Goal: Information Seeking & Learning: Check status

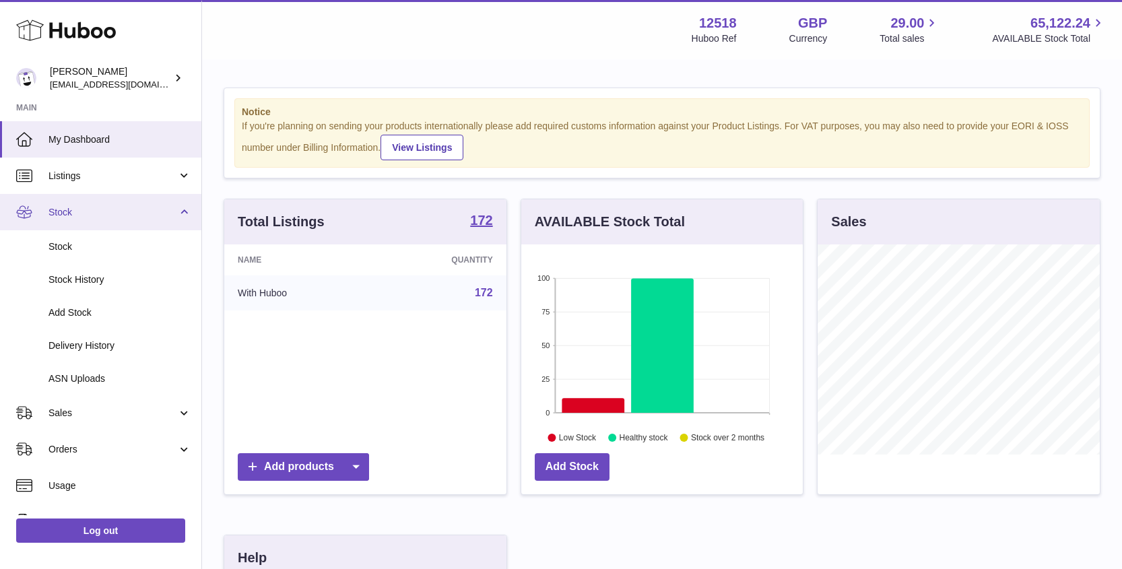
scroll to position [210, 282]
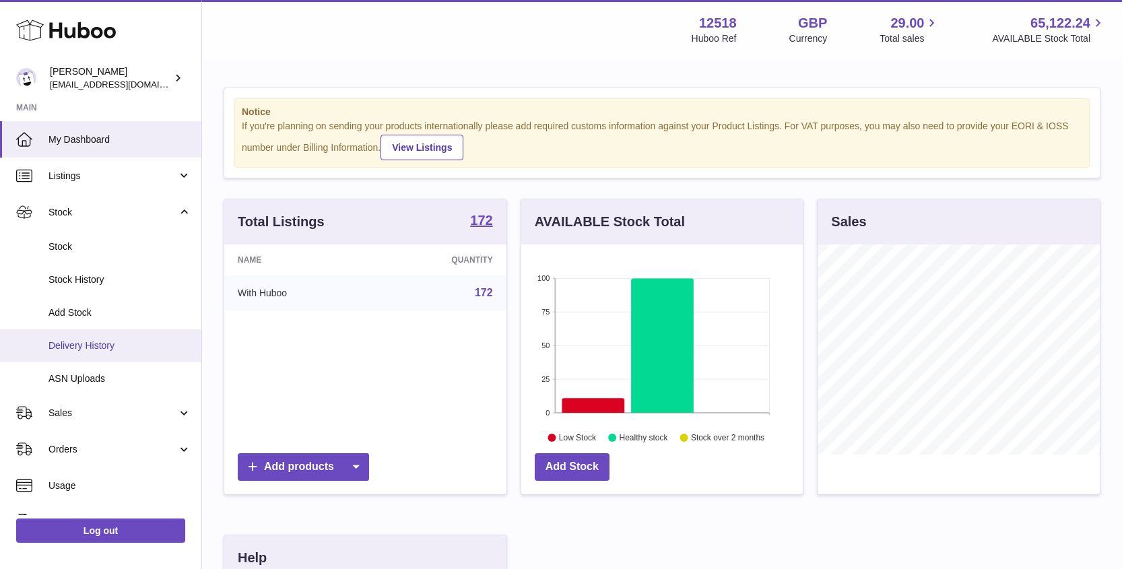
click at [82, 346] on span "Delivery History" at bounding box center [119, 345] width 143 height 13
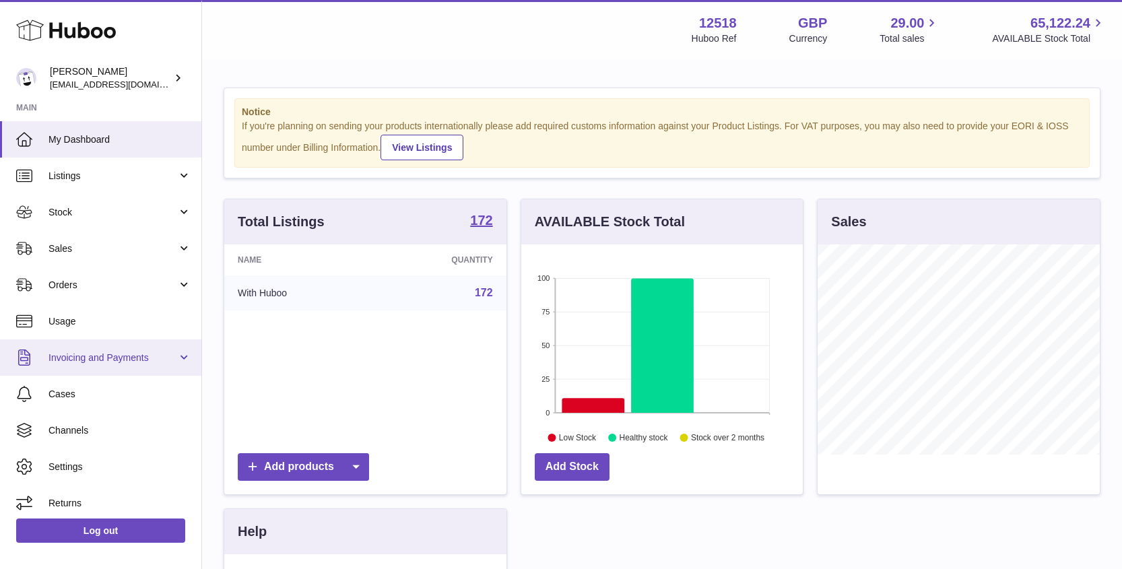
scroll to position [210, 282]
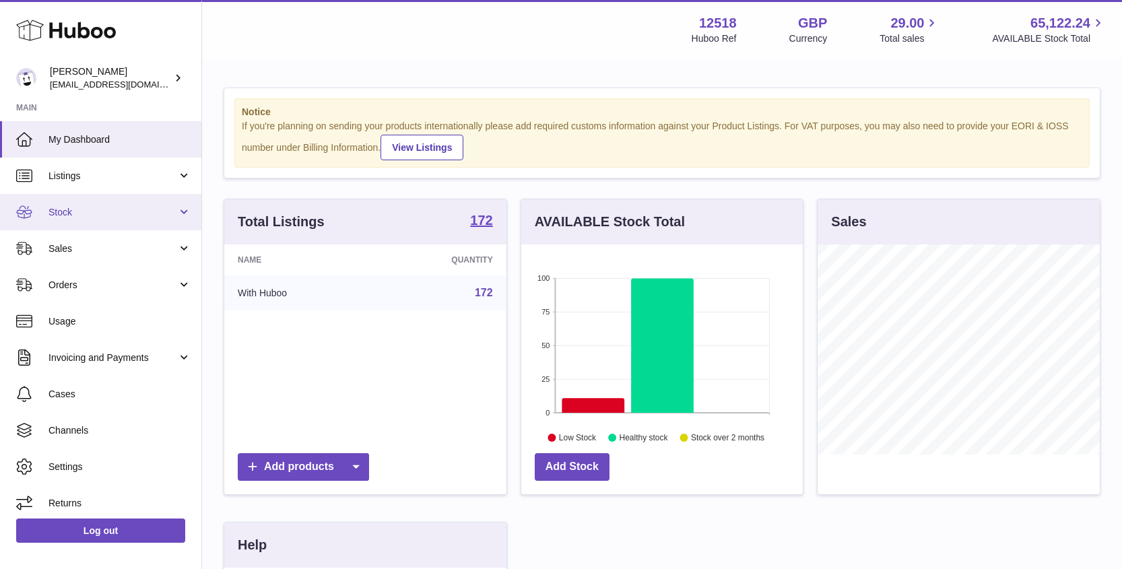
click at [66, 211] on span "Stock" at bounding box center [112, 212] width 129 height 13
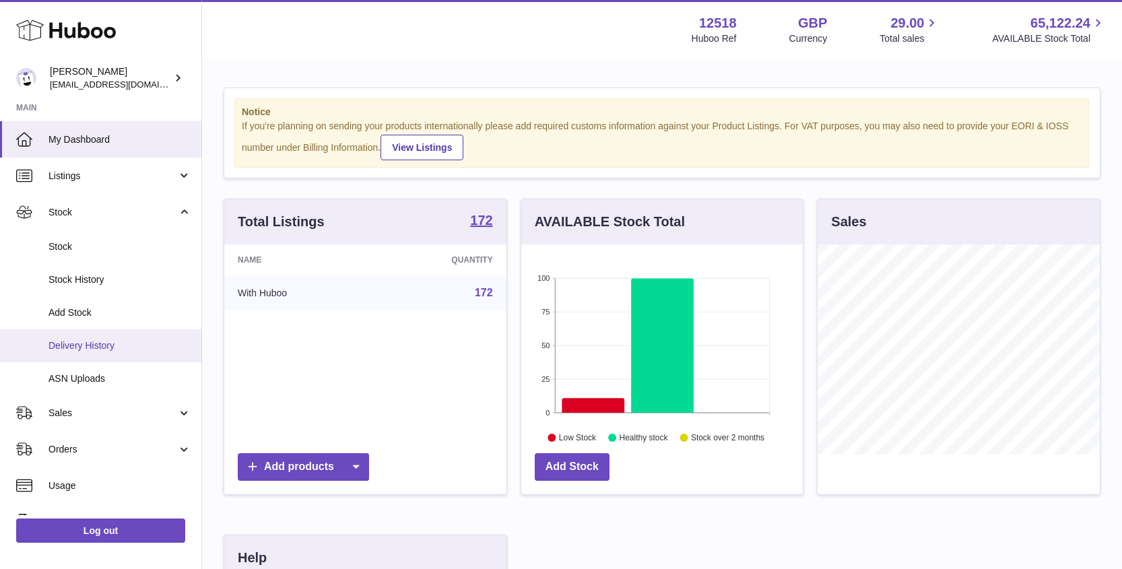
click at [86, 341] on span "Delivery History" at bounding box center [119, 345] width 143 height 13
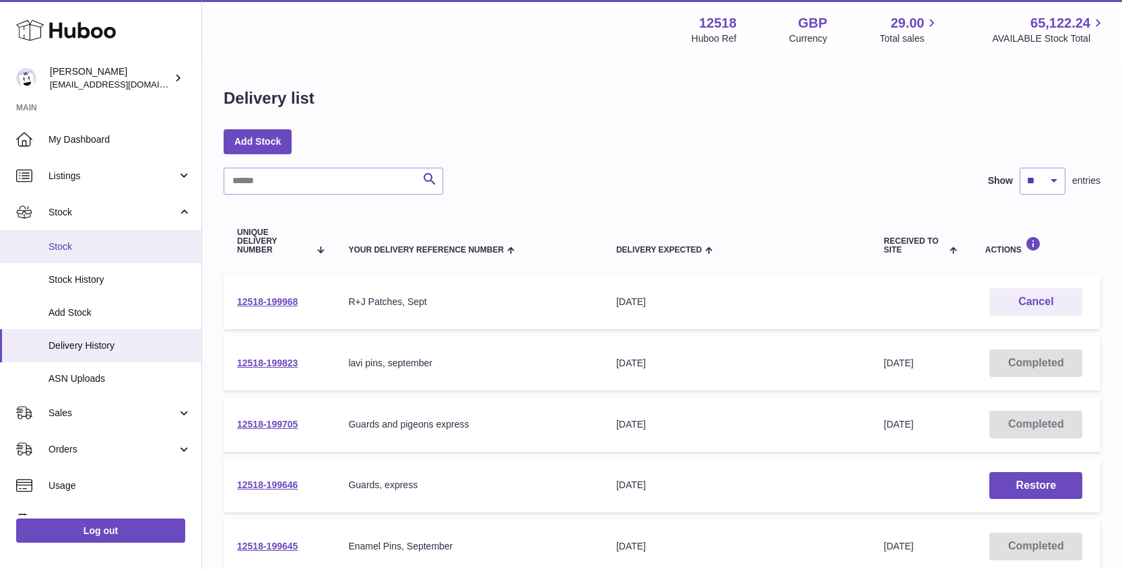
click at [79, 245] on span "Stock" at bounding box center [119, 246] width 143 height 13
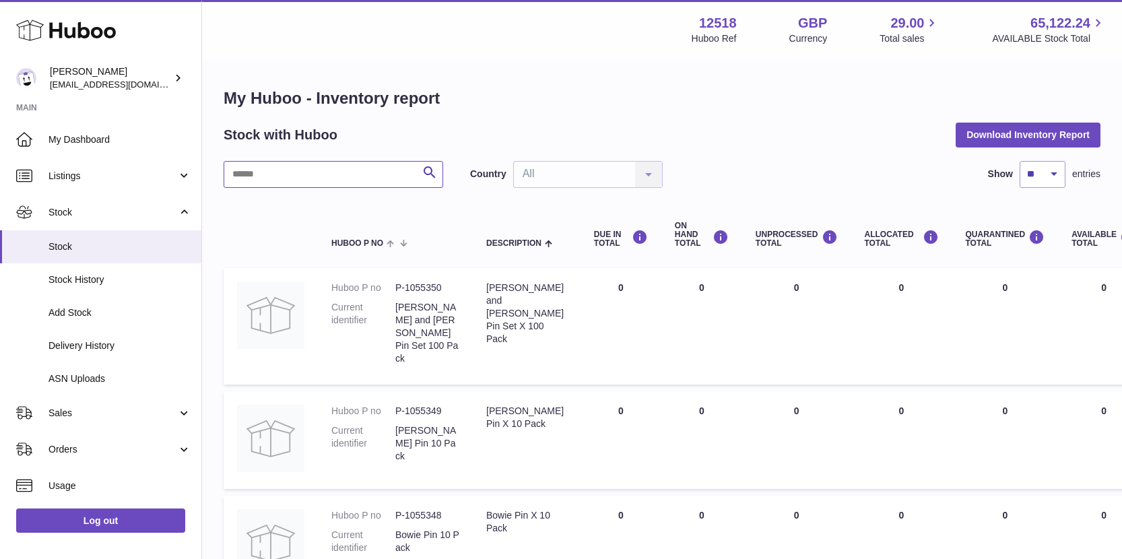
click at [344, 182] on input "text" at bounding box center [334, 174] width 220 height 27
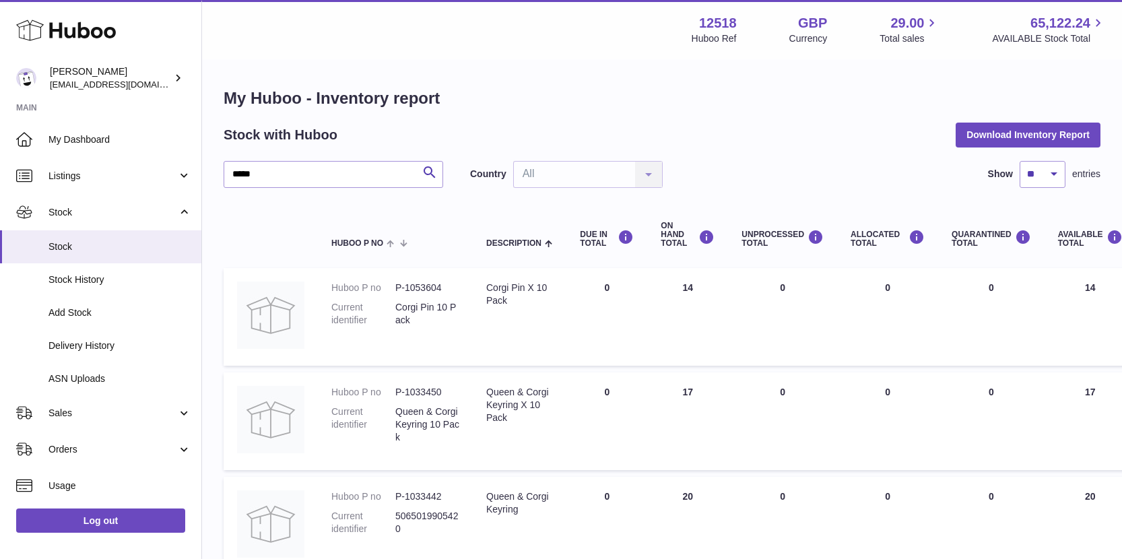
drag, startPoint x: 686, startPoint y: 294, endPoint x: 709, endPoint y: 304, distance: 25.0
click at [714, 300] on td "ON HAND Total 14" at bounding box center [687, 317] width 81 height 98
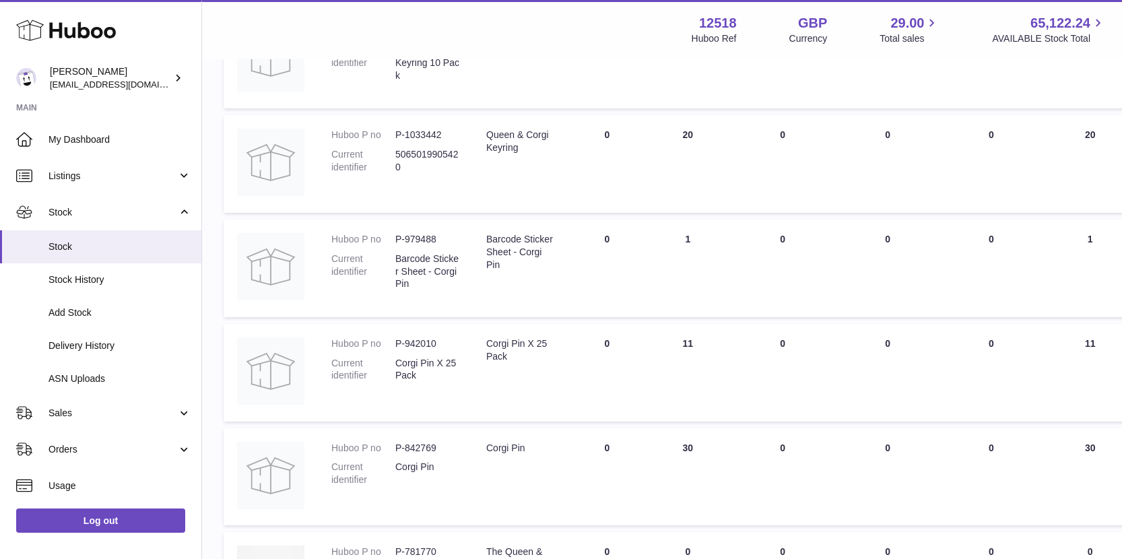
scroll to position [379, 0]
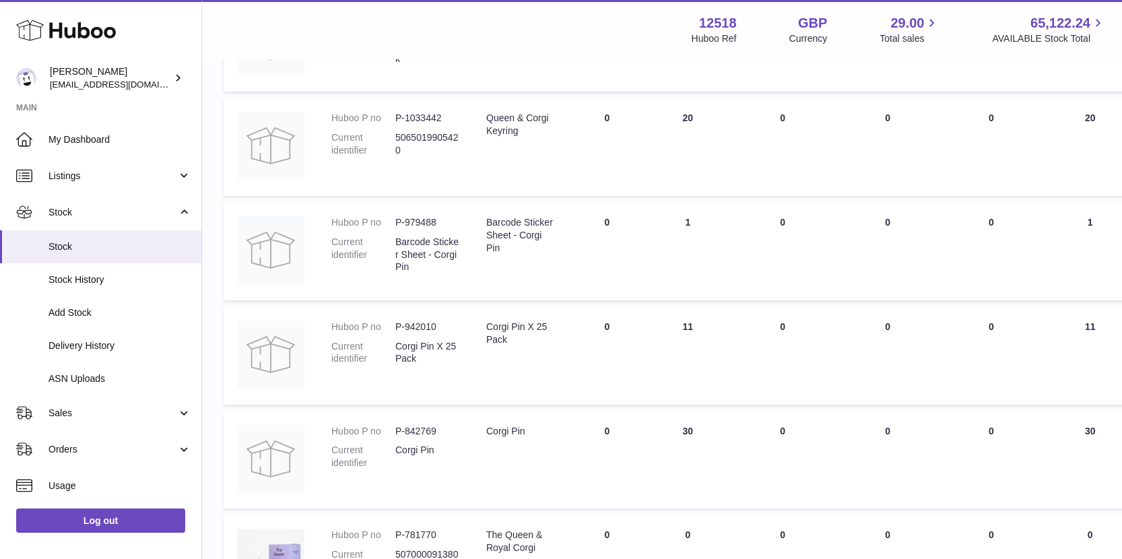
drag, startPoint x: 687, startPoint y: 327, endPoint x: 643, endPoint y: 335, distance: 45.1
click at [657, 331] on td "ON HAND Total 11" at bounding box center [687, 356] width 81 height 98
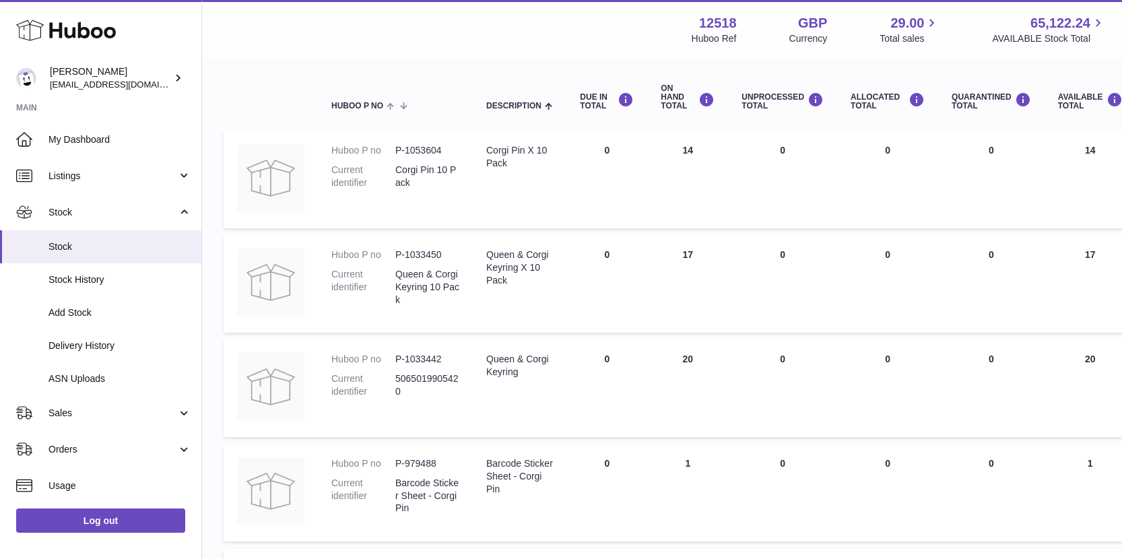
scroll to position [0, 0]
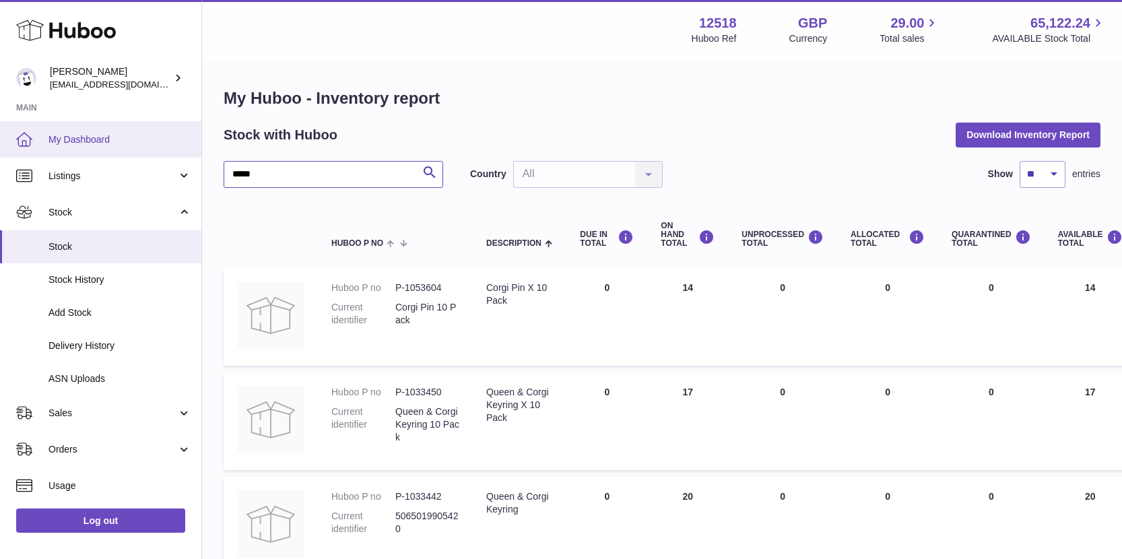
drag, startPoint x: 220, startPoint y: 171, endPoint x: 192, endPoint y: 139, distance: 42.0
click at [186, 165] on div "Huboo Caitlin Derer caitlin@fancylamp.co Main My Dashboard Listings Not with Hu…" at bounding box center [561, 552] width 1122 height 1105
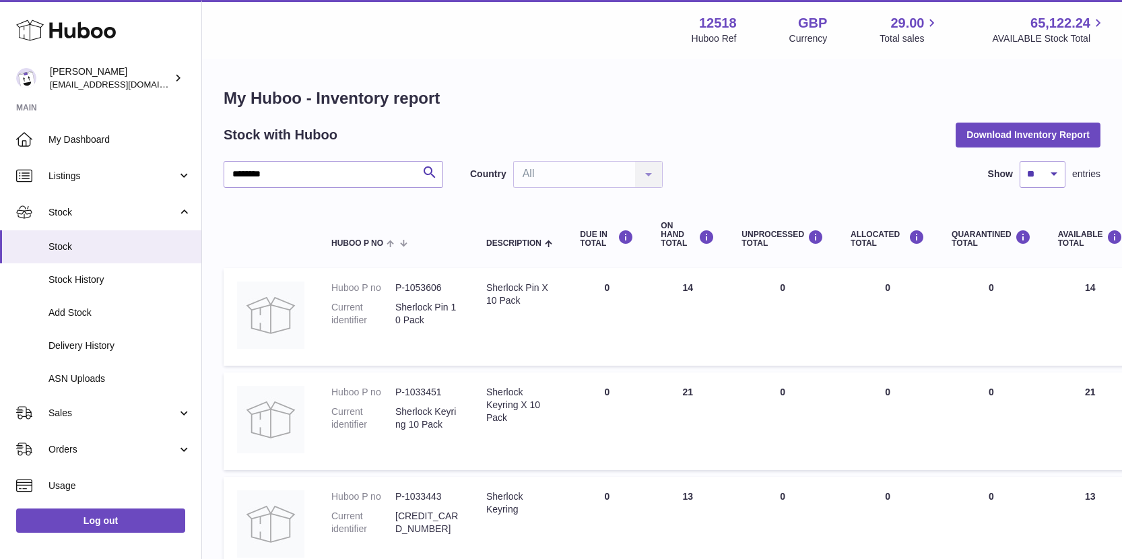
drag, startPoint x: 705, startPoint y: 286, endPoint x: 660, endPoint y: 288, distance: 44.5
click at [663, 289] on td "ON HAND Total 14" at bounding box center [687, 317] width 81 height 98
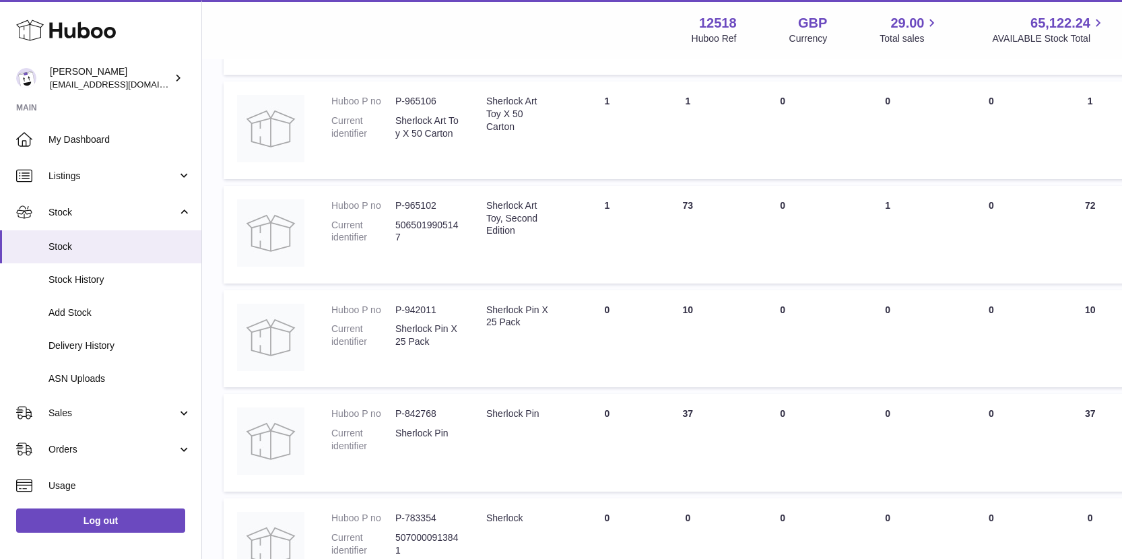
scroll to position [512, 0]
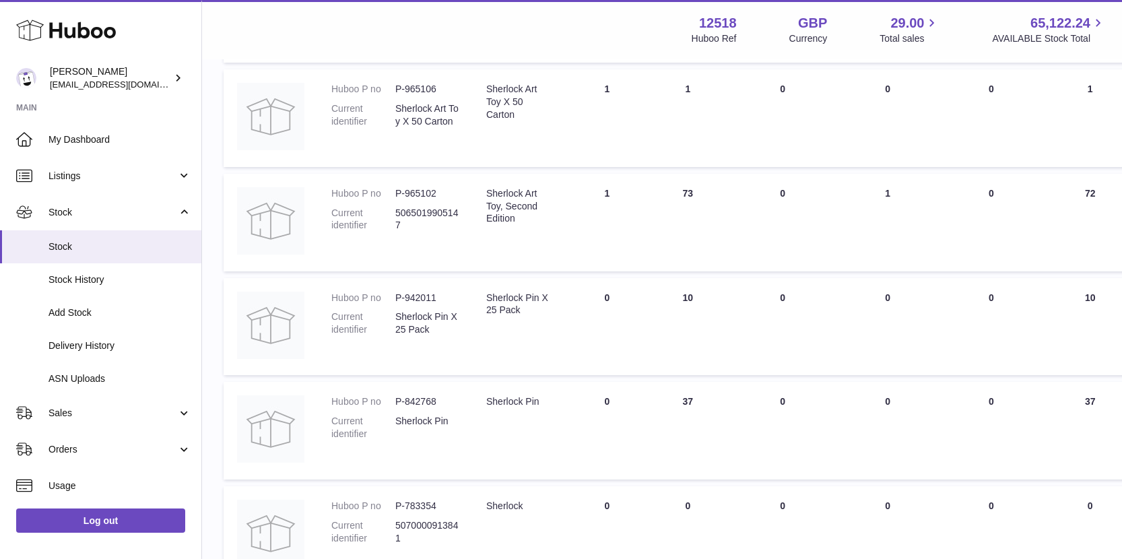
drag, startPoint x: 731, startPoint y: 298, endPoint x: 628, endPoint y: 304, distance: 103.9
click at [635, 298] on tr "Huboo P no P-942011 Current identifier Sherlock Pin X 25 Pack Description Sherl…" at bounding box center [844, 327] width 1240 height 98
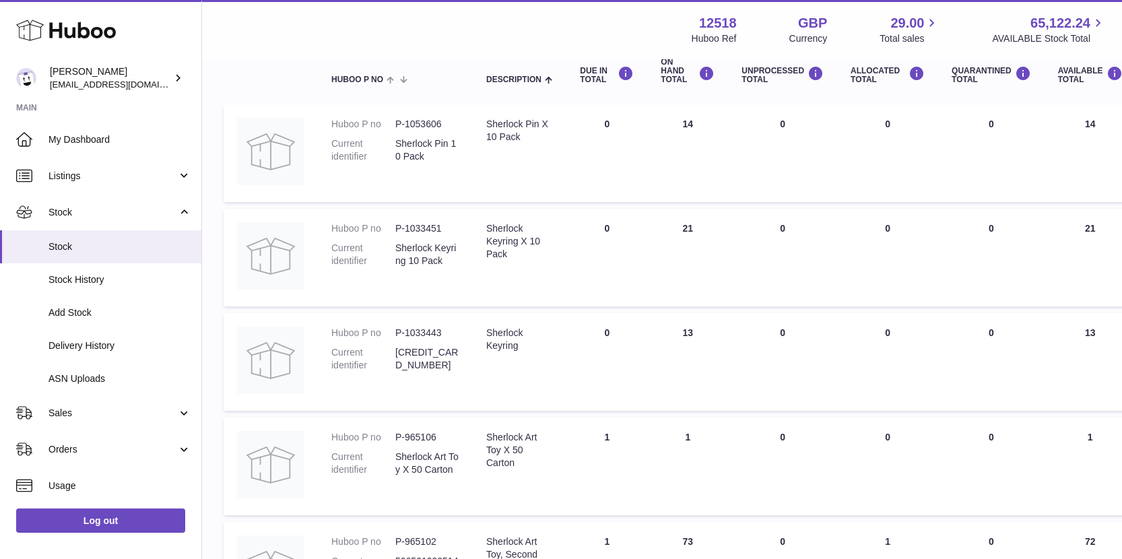
scroll to position [0, 0]
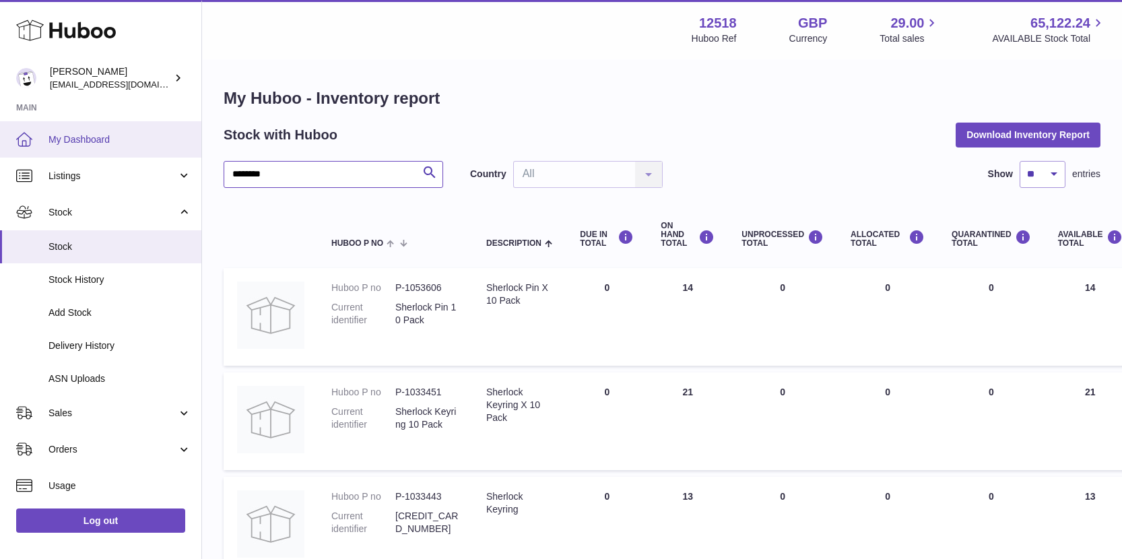
drag, startPoint x: 279, startPoint y: 168, endPoint x: 187, endPoint y: 148, distance: 94.5
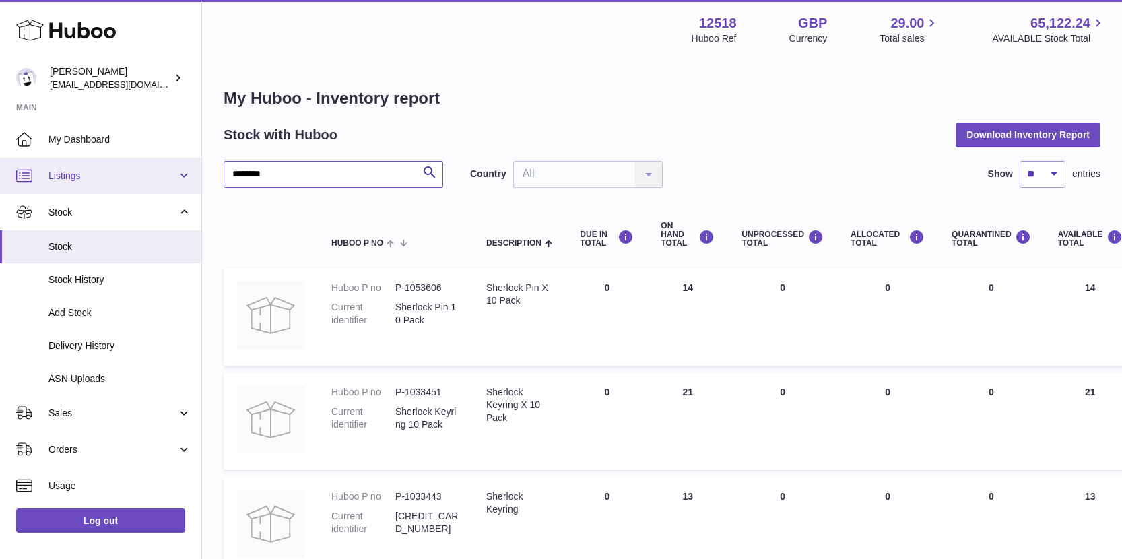
drag, startPoint x: 272, startPoint y: 173, endPoint x: 157, endPoint y: 160, distance: 116.0
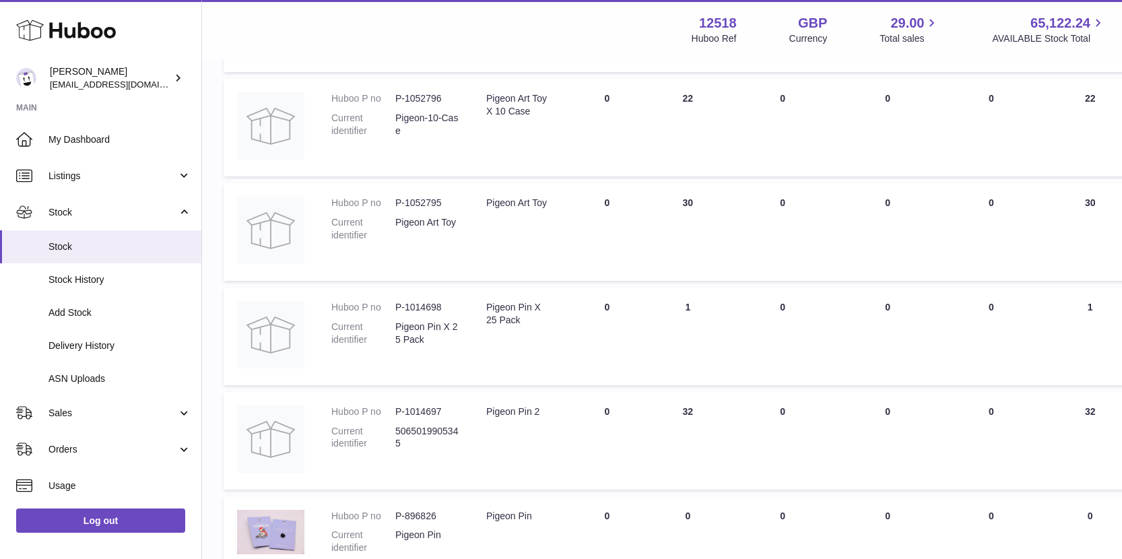
scroll to position [307, 0]
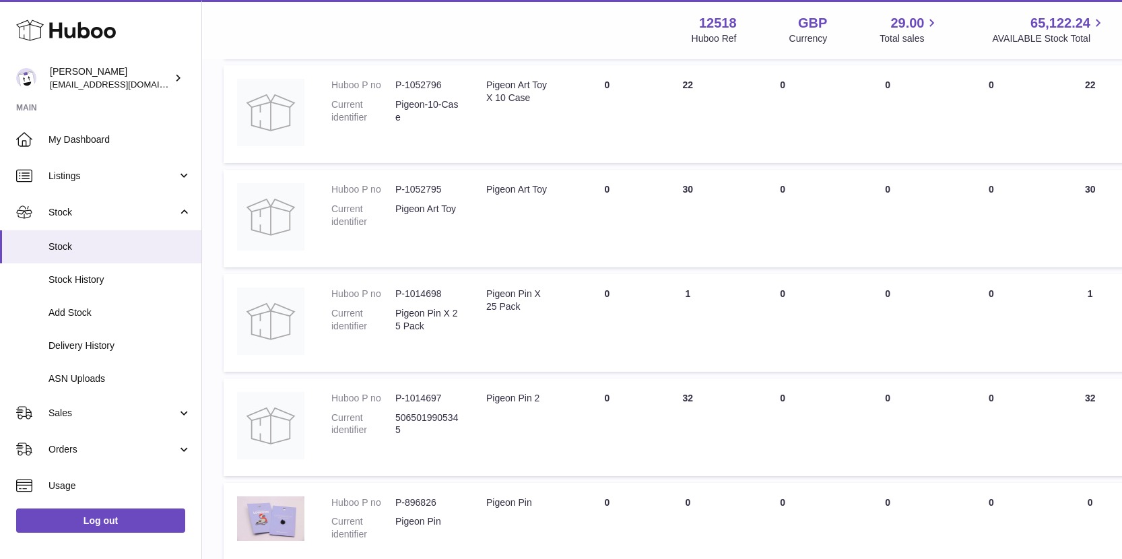
drag, startPoint x: 701, startPoint y: 397, endPoint x: 628, endPoint y: 400, distance: 72.2
click at [637, 399] on tr "Huboo P no P-1014697 Current identifier 5065019905345 Description Pigeon Pin 2 …" at bounding box center [844, 428] width 1240 height 98
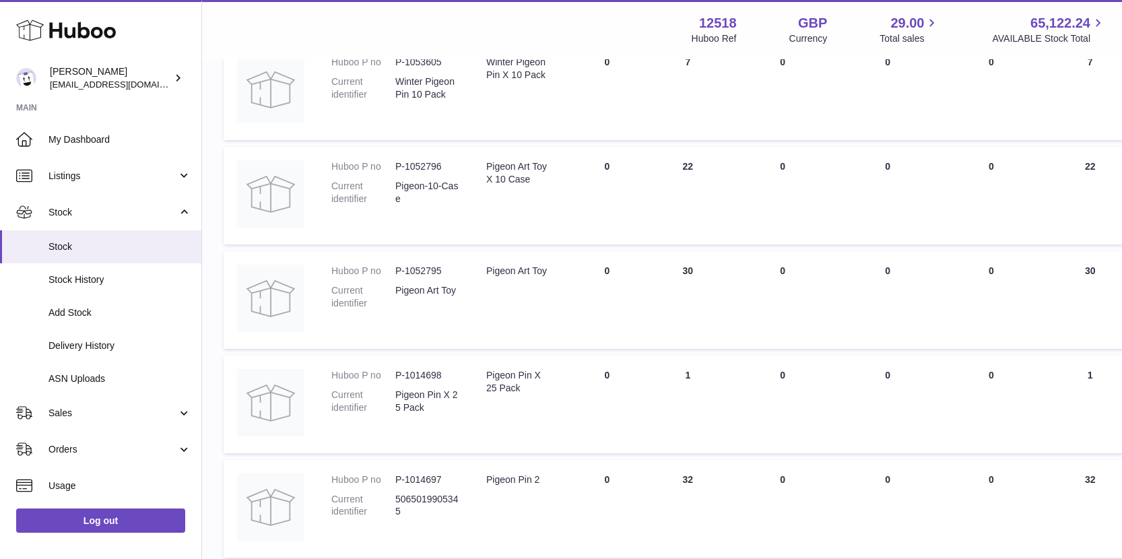
scroll to position [0, 0]
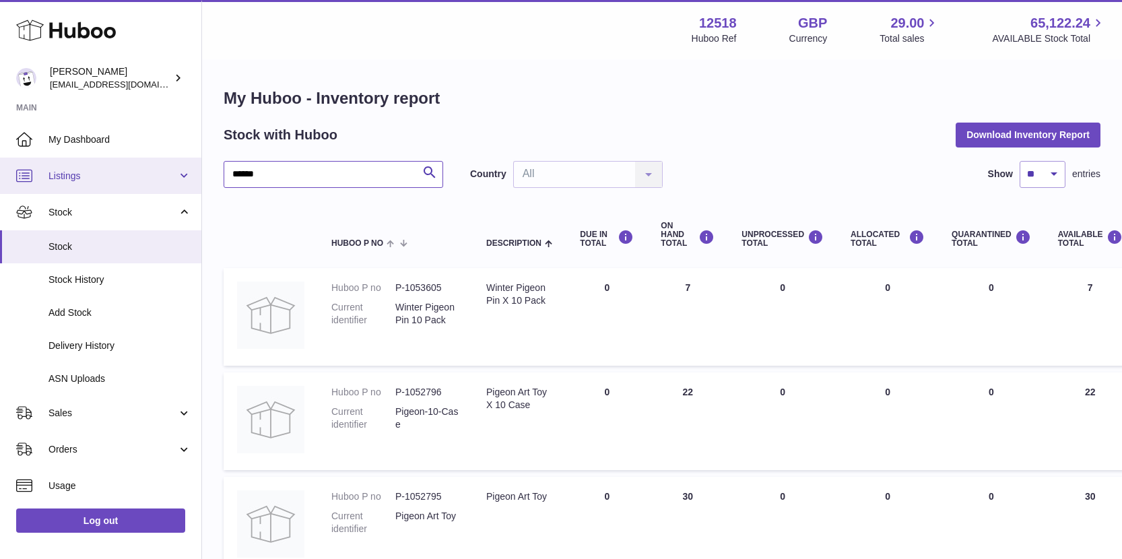
drag, startPoint x: 293, startPoint y: 172, endPoint x: 170, endPoint y: 163, distance: 123.0
click at [172, 168] on div "Huboo Caitlin Derer caitlin@fancylamp.co Main My Dashboard Listings Not with Hu…" at bounding box center [561, 490] width 1122 height 981
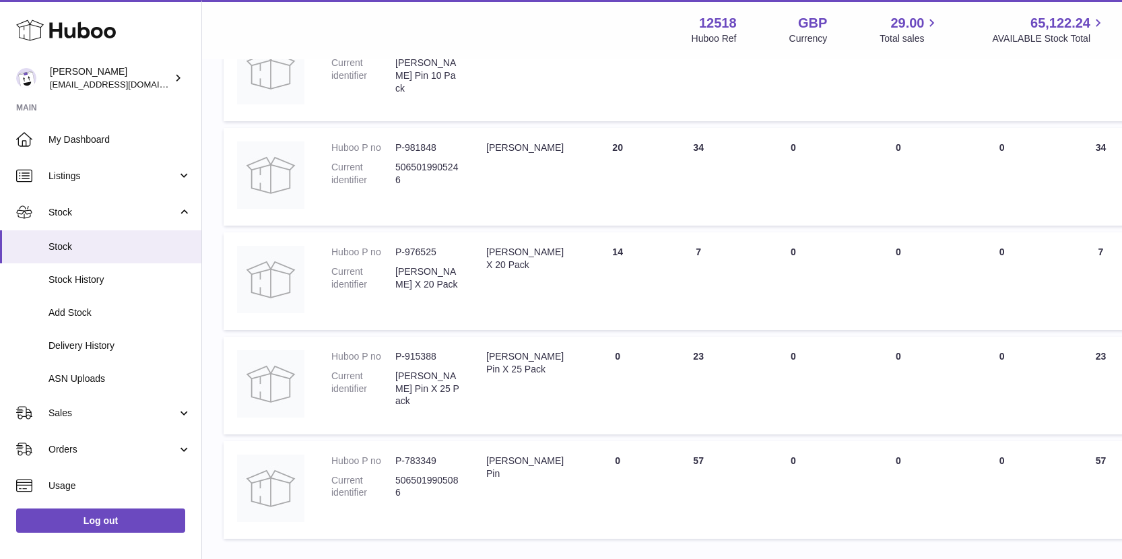
scroll to position [261, 0]
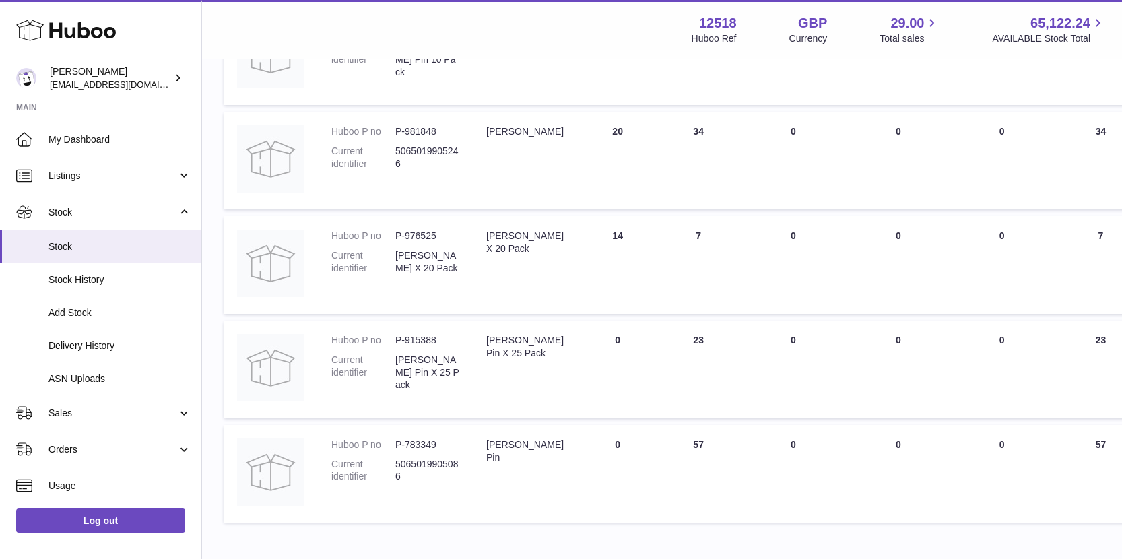
drag, startPoint x: 696, startPoint y: 337, endPoint x: 643, endPoint y: 343, distance: 53.6
click at [645, 340] on tr "Huboo P no P-915388 Current identifier Freddie Pin X 25 Pack Description Freddi…" at bounding box center [849, 370] width 1251 height 98
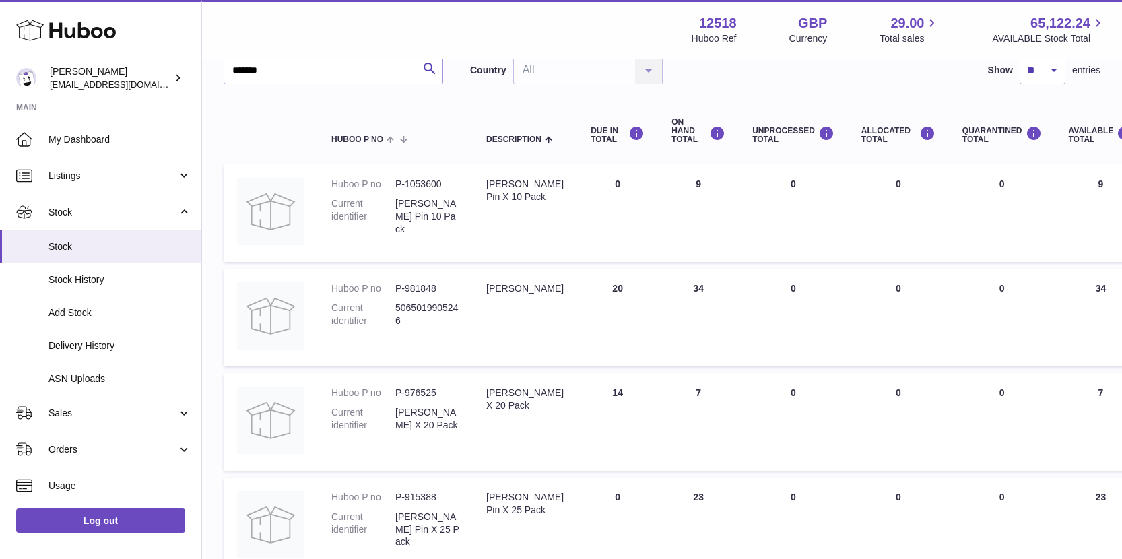
scroll to position [0, 0]
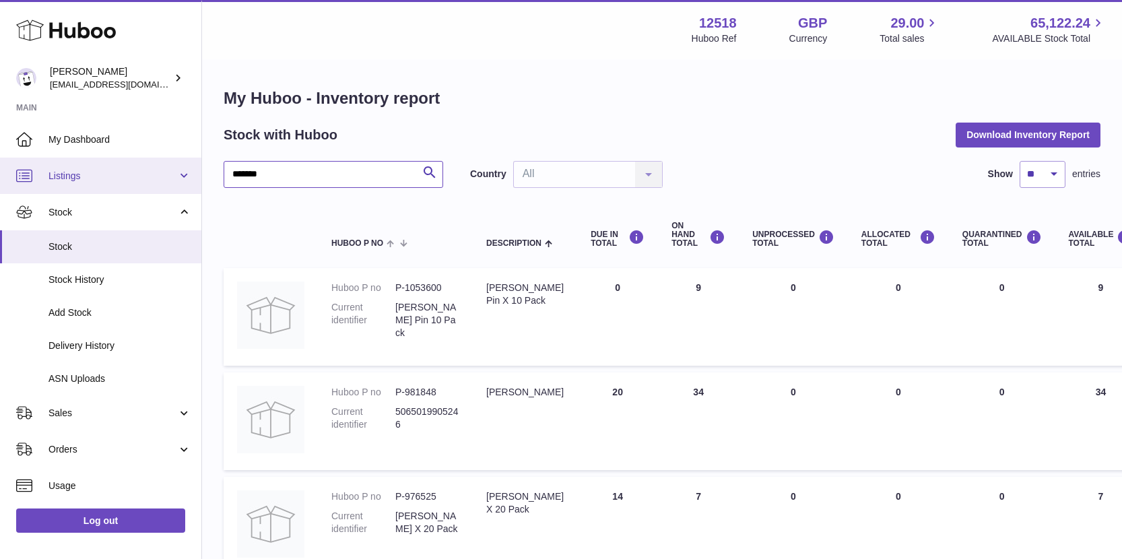
drag, startPoint x: 239, startPoint y: 170, endPoint x: 182, endPoint y: 166, distance: 57.4
click at [184, 174] on div "Huboo Caitlin Derer caitlin@fancylamp.co Main My Dashboard Listings Not with Hu…" at bounding box center [561, 448] width 1122 height 896
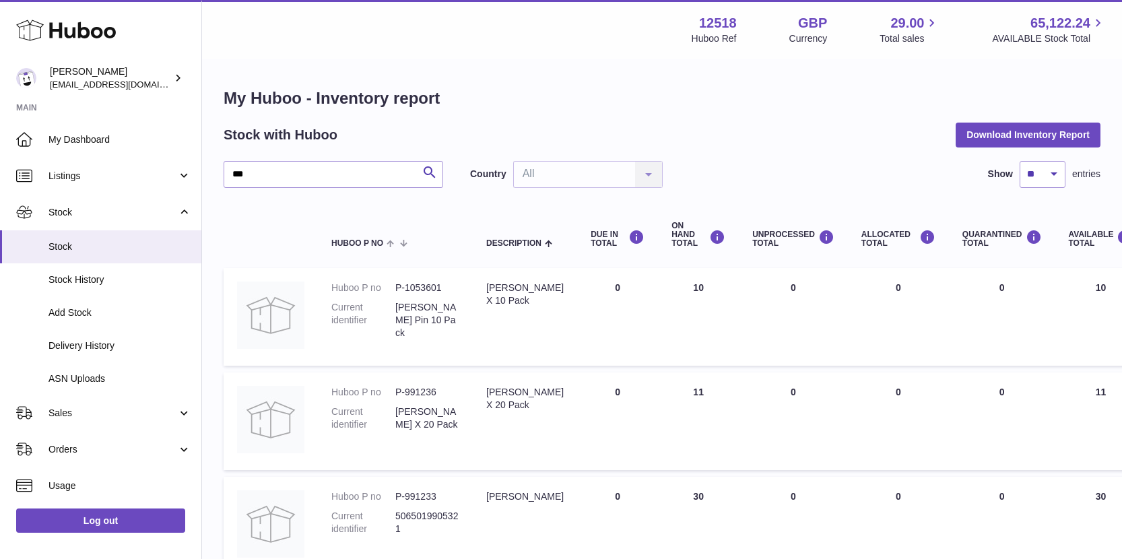
drag, startPoint x: 701, startPoint y: 287, endPoint x: 630, endPoint y: 280, distance: 71.1
click at [678, 280] on td "ON HAND Total 10" at bounding box center [698, 317] width 81 height 98
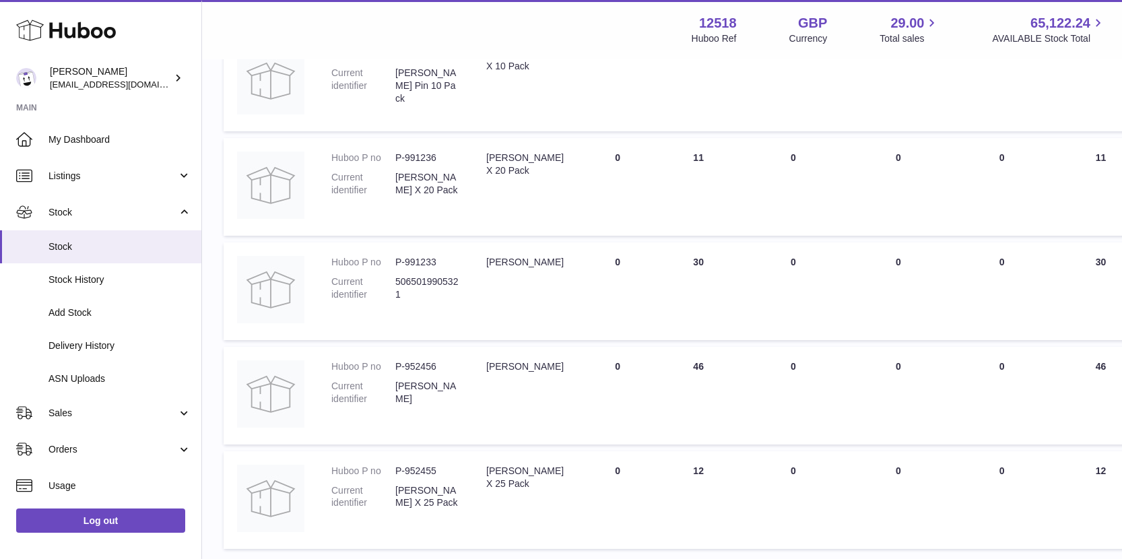
scroll to position [259, 0]
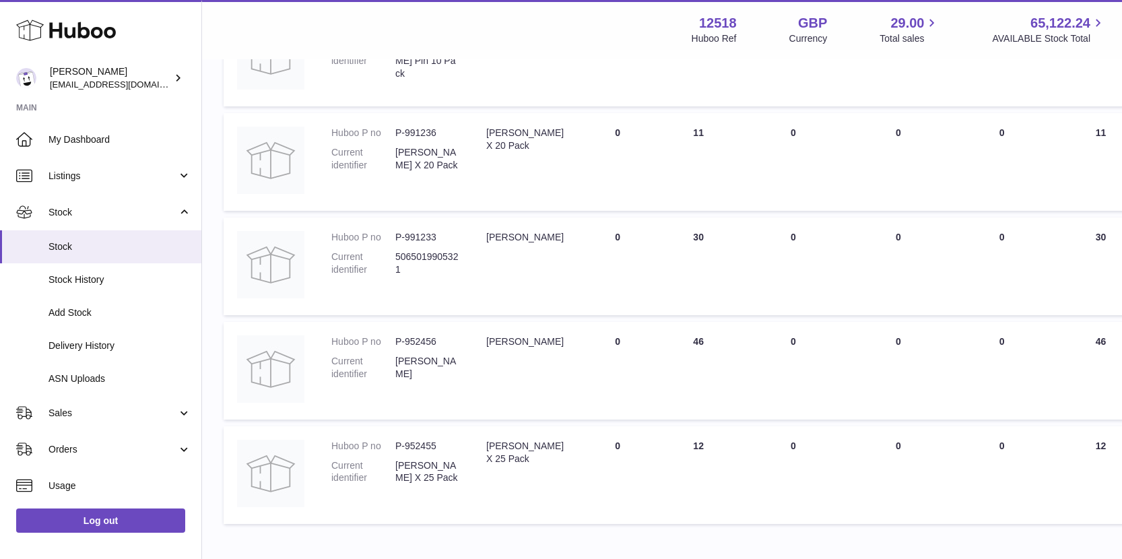
drag, startPoint x: 669, startPoint y: 339, endPoint x: 654, endPoint y: 347, distance: 16.9
click at [658, 339] on td "ON HAND Total 46" at bounding box center [698, 371] width 81 height 98
drag, startPoint x: 692, startPoint y: 440, endPoint x: 652, endPoint y: 436, distance: 40.6
click at [658, 437] on td "ON HAND Total 12" at bounding box center [698, 475] width 81 height 98
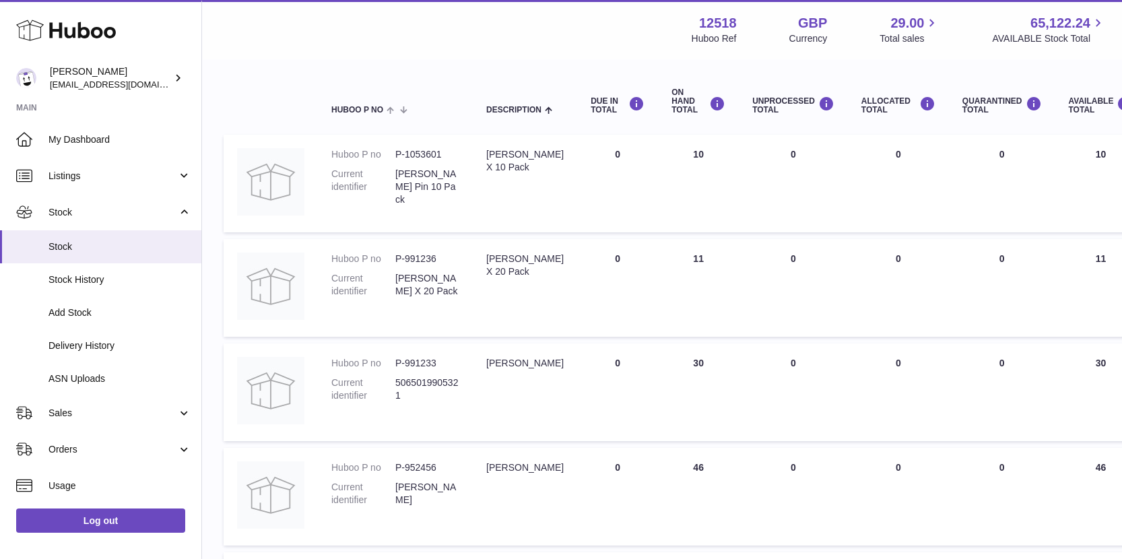
scroll to position [0, 0]
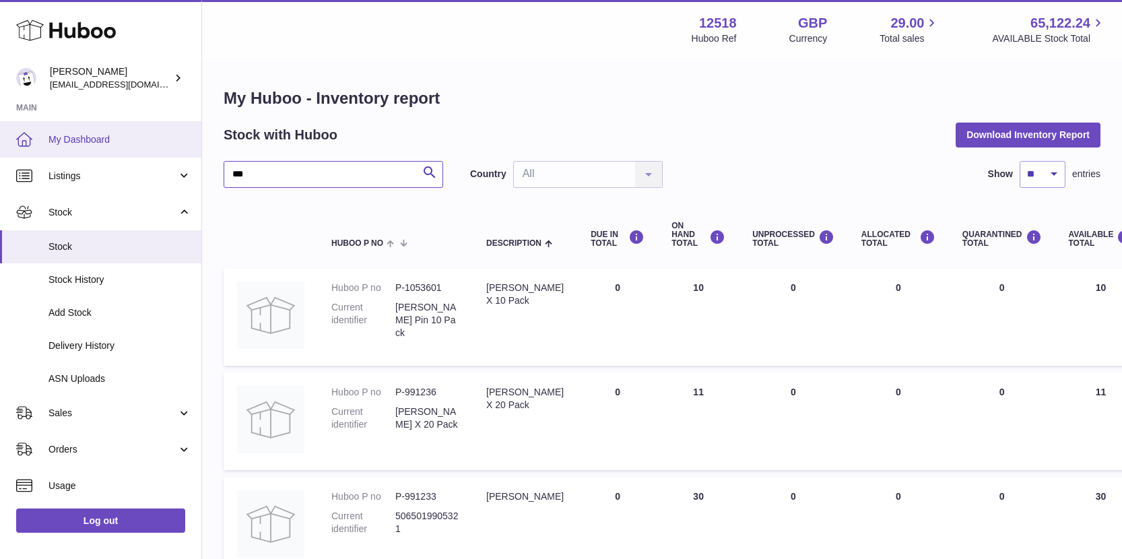
drag, startPoint x: 288, startPoint y: 173, endPoint x: 175, endPoint y: 143, distance: 117.1
click at [174, 163] on div "Huboo Caitlin Derer caitlin@fancylamp.co Main My Dashboard Listings Not with Hu…" at bounding box center [561, 448] width 1122 height 896
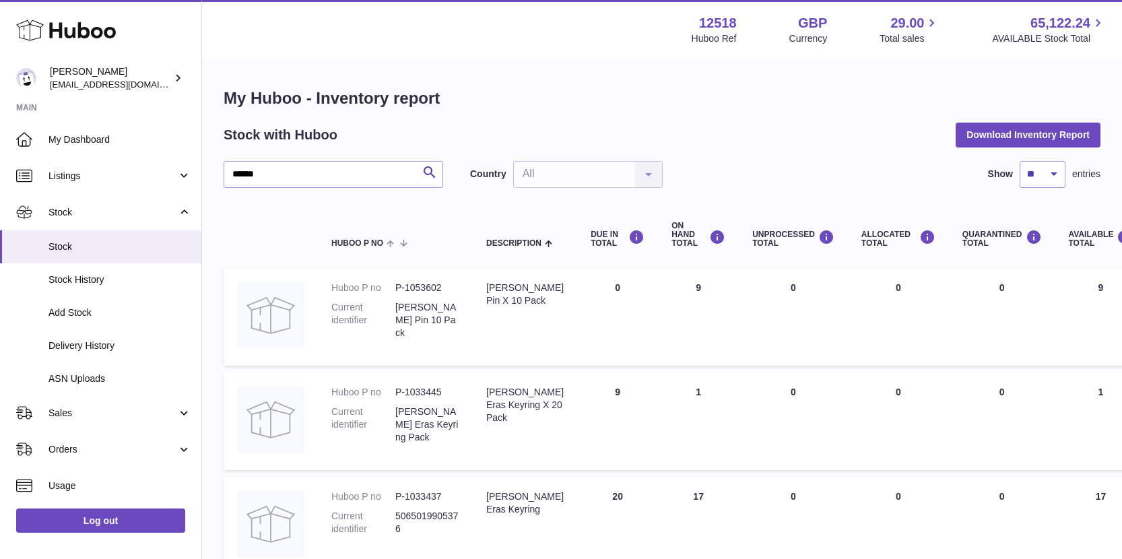
drag, startPoint x: 686, startPoint y: 286, endPoint x: 548, endPoint y: 290, distance: 138.1
click at [663, 282] on td "ON HAND Total 9" at bounding box center [698, 317] width 81 height 98
drag, startPoint x: 257, startPoint y: 170, endPoint x: 168, endPoint y: 169, distance: 88.9
click at [169, 172] on div "Huboo Caitlin Derer caitlin@fancylamp.co Main My Dashboard Listings Not with Hu…" at bounding box center [561, 448] width 1122 height 896
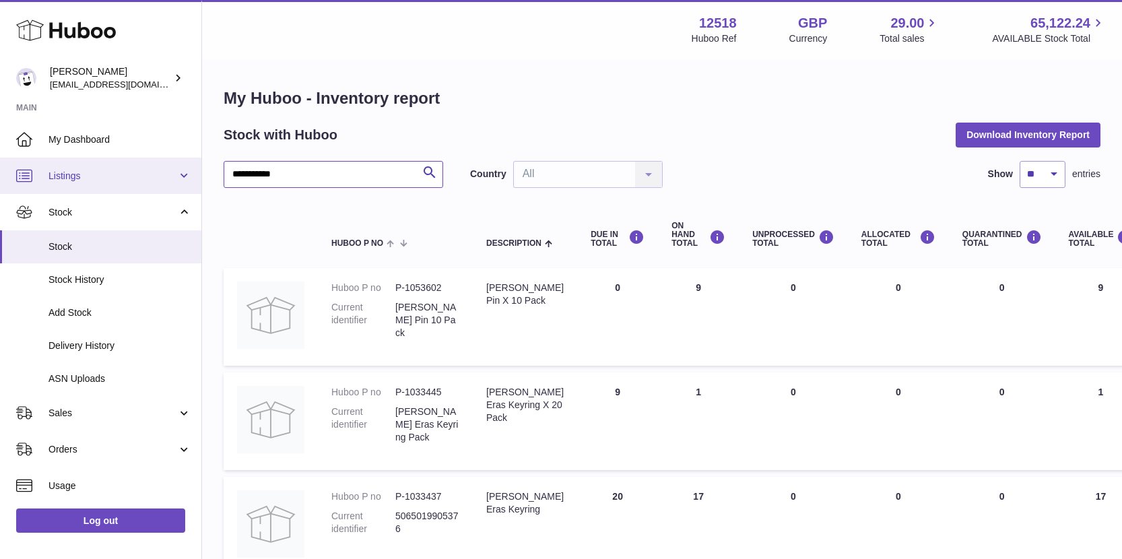
type input "**********"
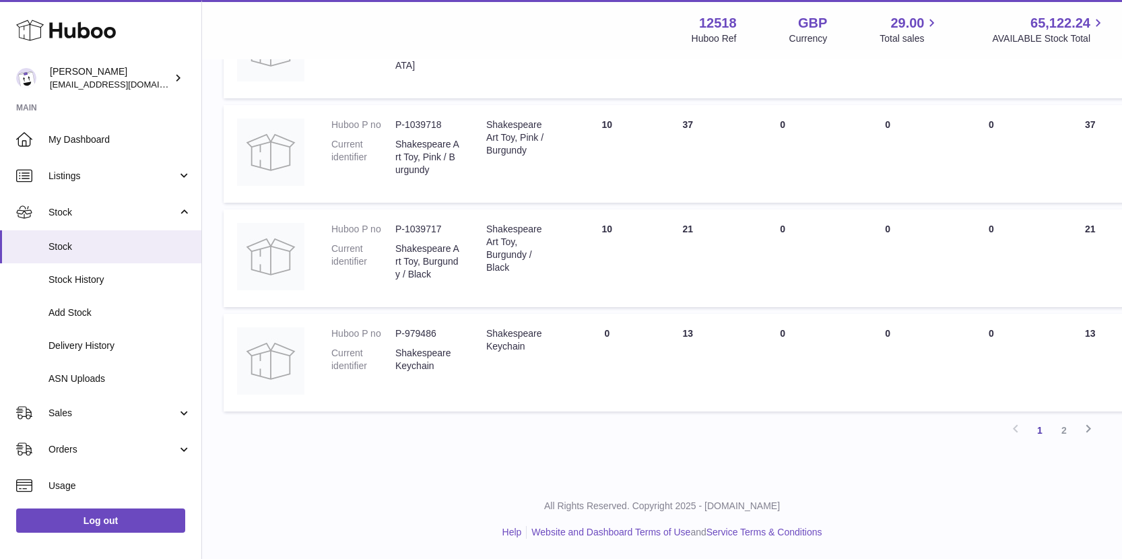
click at [1065, 428] on link "2" at bounding box center [1064, 430] width 24 height 24
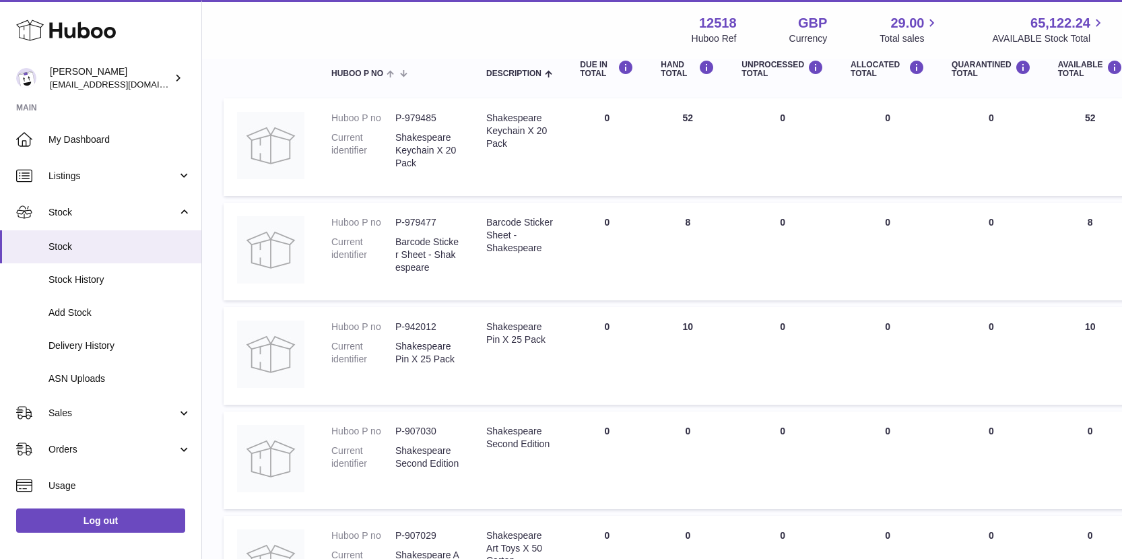
scroll to position [182, 0]
